Goal: Task Accomplishment & Management: Complete application form

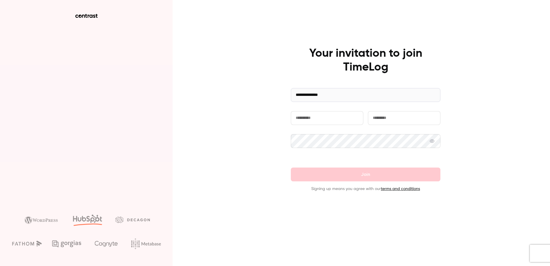
click at [311, 117] on input "text" at bounding box center [327, 118] width 72 height 14
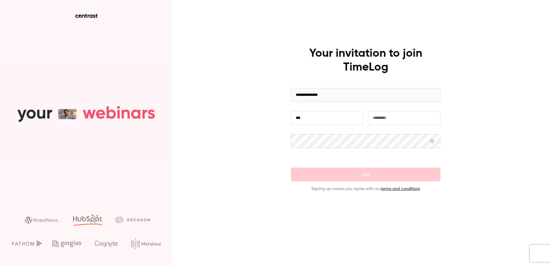
type input "***"
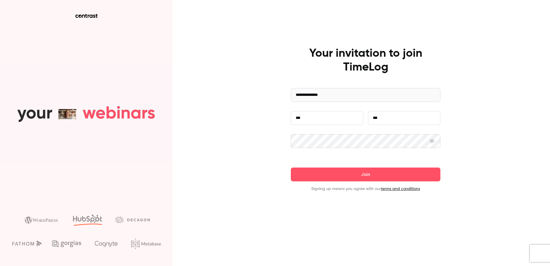
click at [434, 141] on icon at bounding box center [431, 140] width 5 height 3
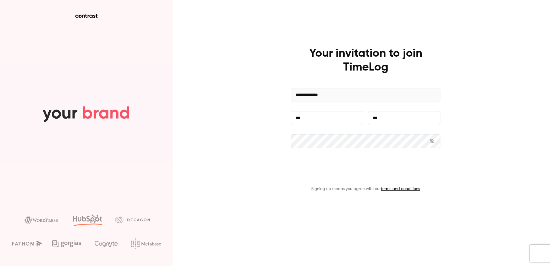
click at [370, 172] on button "Join" at bounding box center [365, 174] width 149 height 14
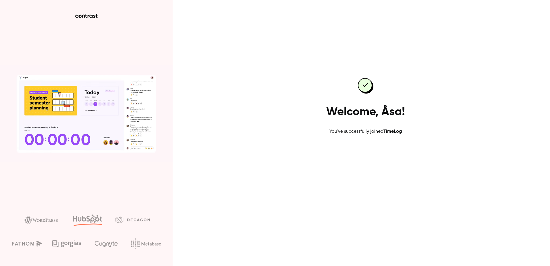
click at [376, 153] on link "Go to dashboard" at bounding box center [365, 153] width 49 height 14
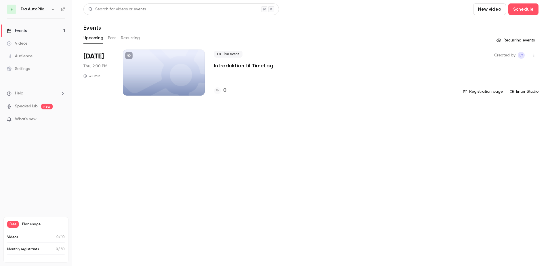
click at [53, 8] on icon "button" at bounding box center [53, 9] width 5 height 5
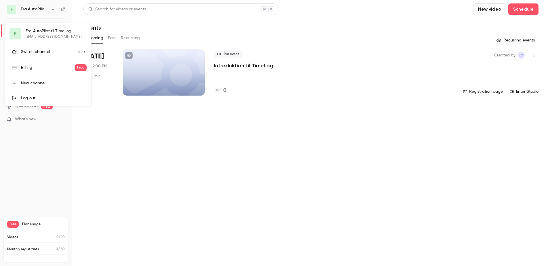
click at [128, 171] on div at bounding box center [275, 133] width 550 height 266
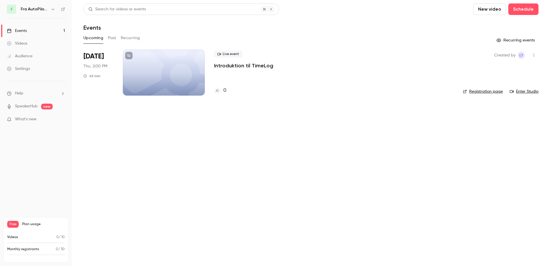
click at [22, 31] on div "Events" at bounding box center [17, 31] width 20 height 6
click at [28, 93] on li "Help" at bounding box center [36, 93] width 58 height 6
click at [427, 134] on div at bounding box center [275, 133] width 550 height 266
click at [127, 39] on button "Recurring" at bounding box center [130, 37] width 19 height 9
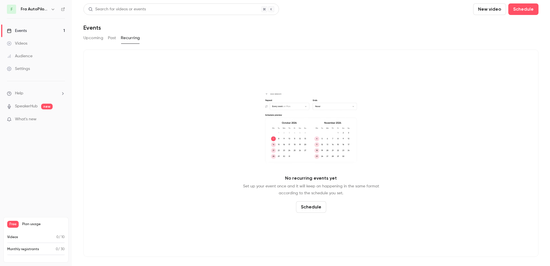
click at [111, 38] on button "Past" at bounding box center [112, 37] width 8 height 9
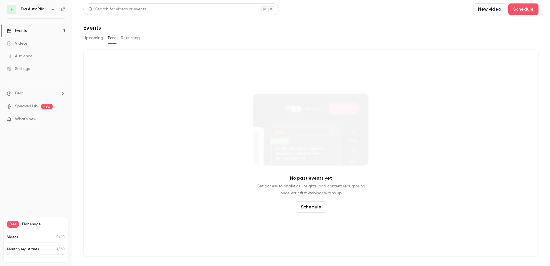
click at [94, 39] on button "Upcoming" at bounding box center [93, 37] width 20 height 9
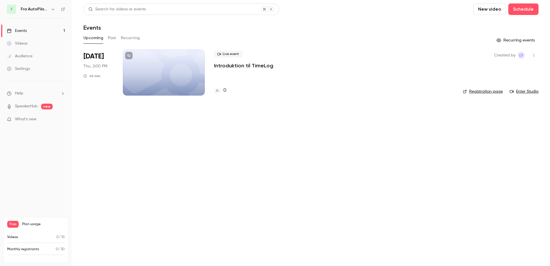
click at [20, 32] on div "Events" at bounding box center [17, 31] width 20 height 6
click at [113, 39] on button "Past" at bounding box center [112, 37] width 8 height 9
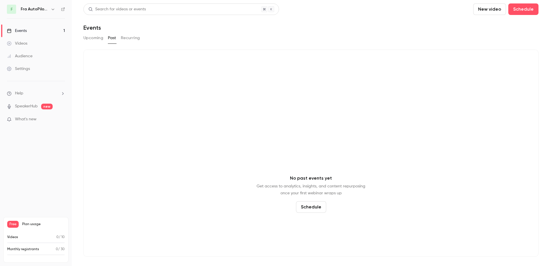
click at [134, 37] on button "Recurring" at bounding box center [130, 37] width 19 height 9
click at [90, 37] on button "Upcoming" at bounding box center [93, 37] width 20 height 9
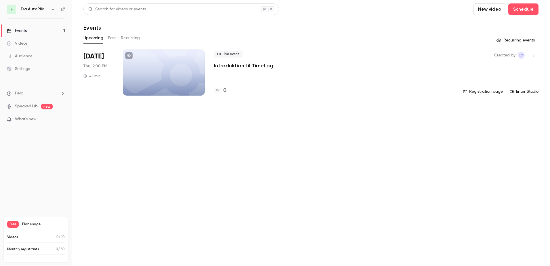
click at [37, 29] on link "Events 1" at bounding box center [36, 30] width 72 height 13
